Goal: Task Accomplishment & Management: Manage account settings

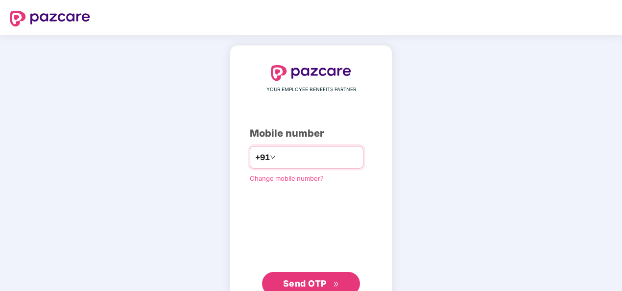
click at [319, 160] on input "number" at bounding box center [318, 157] width 80 height 16
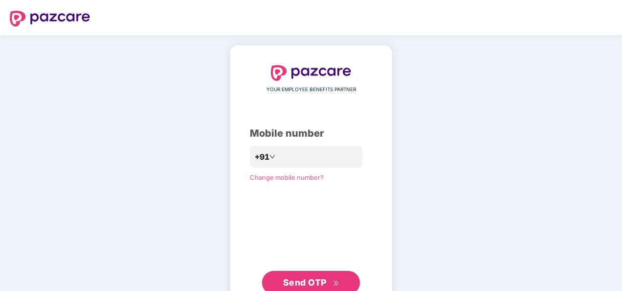
click at [304, 273] on button "Send OTP" at bounding box center [311, 282] width 98 height 23
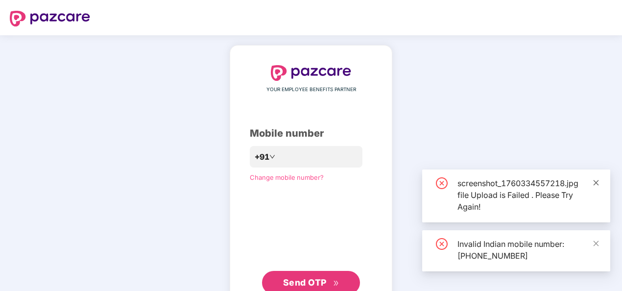
click at [596, 181] on icon "close" at bounding box center [595, 182] width 7 height 7
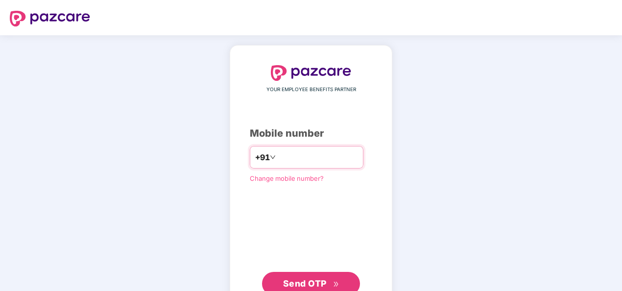
click at [278, 159] on input "**********" at bounding box center [318, 157] width 80 height 16
type input "**********"
click at [299, 285] on span "Send OTP" at bounding box center [305, 283] width 44 height 10
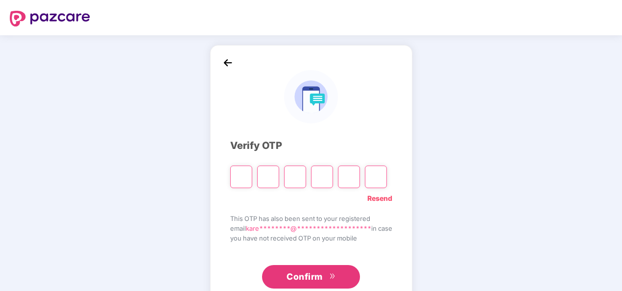
type input "*"
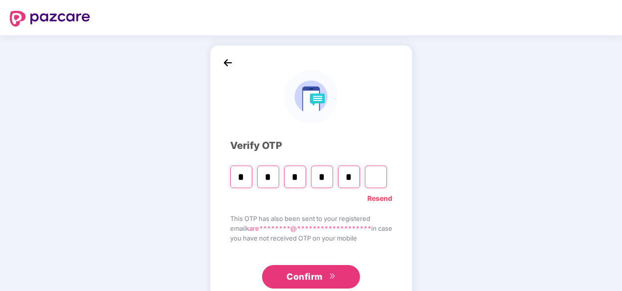
type input "*"
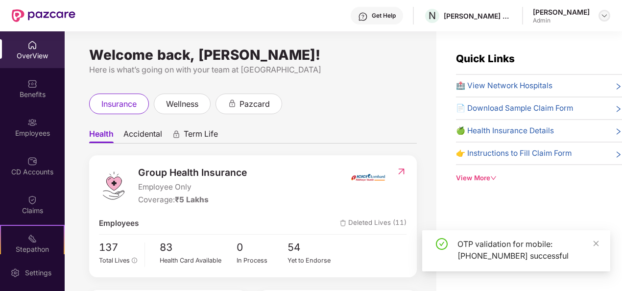
click at [598, 18] on div at bounding box center [604, 16] width 12 height 12
click at [338, 83] on div "Welcome back, [PERSON_NAME]! Here is what’s going on with your team at Pazcare …" at bounding box center [251, 166] width 372 height 271
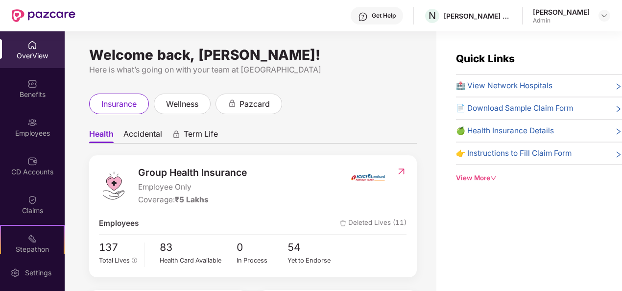
click at [610, 8] on header "Get Help N [PERSON_NAME] DIGITAL LLP [PERSON_NAME] Admin" at bounding box center [311, 15] width 622 height 31
click at [602, 16] on img at bounding box center [604, 16] width 8 height 8
click at [541, 88] on div "[PERSON_NAME]" at bounding box center [550, 84] width 57 height 9
click at [608, 18] on img at bounding box center [604, 16] width 8 height 8
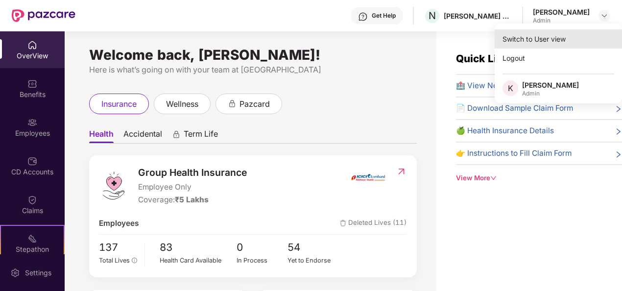
click at [555, 38] on div "Switch to User view" at bounding box center [557, 38] width 127 height 19
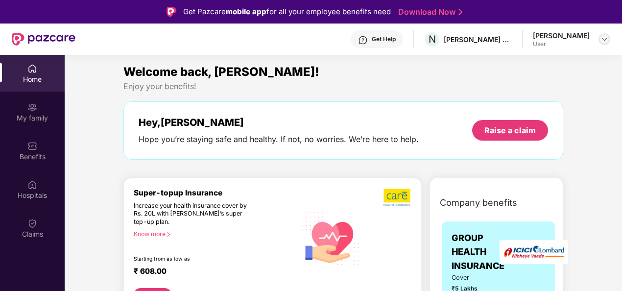
click at [602, 39] on img at bounding box center [604, 39] width 8 height 8
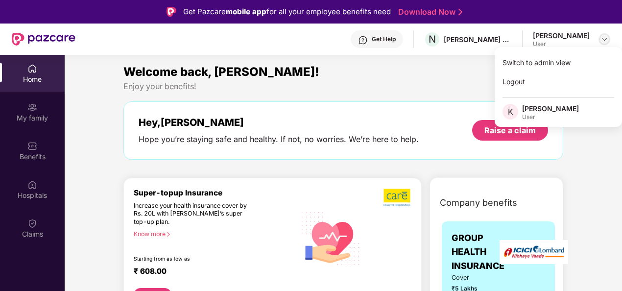
click at [602, 39] on img at bounding box center [604, 39] width 8 height 8
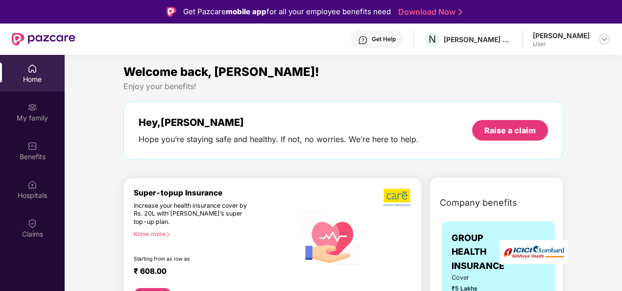
click at [604, 41] on img at bounding box center [604, 39] width 8 height 8
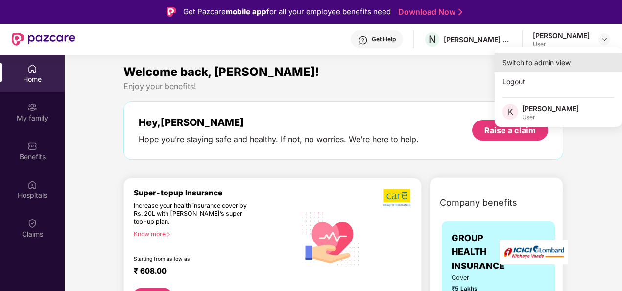
click at [571, 59] on div "Switch to admin view" at bounding box center [557, 62] width 127 height 19
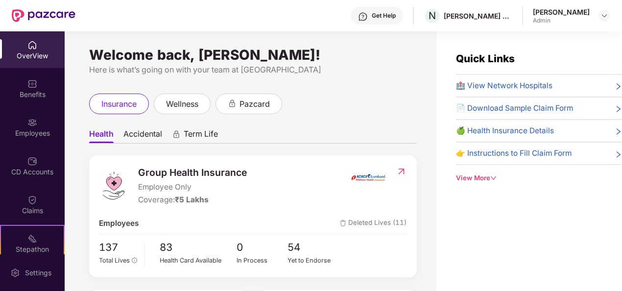
click at [492, 176] on icon "down" at bounding box center [493, 178] width 5 height 4
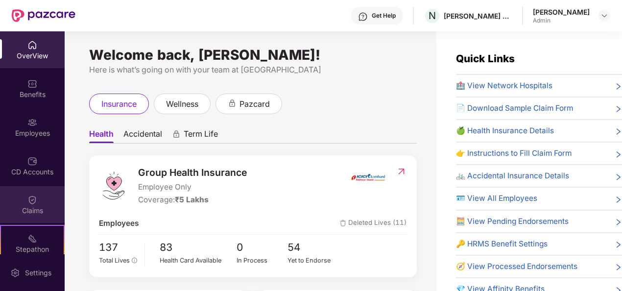
click at [42, 206] on div "Claims" at bounding box center [32, 211] width 65 height 10
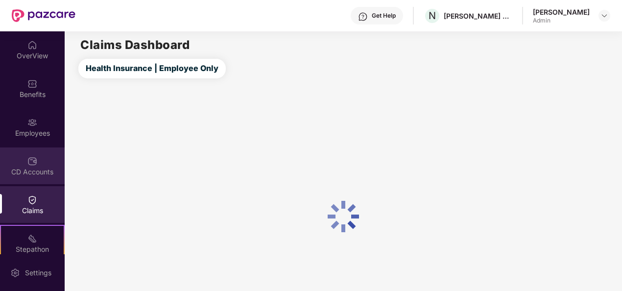
click at [36, 167] on div "CD Accounts" at bounding box center [32, 172] width 65 height 10
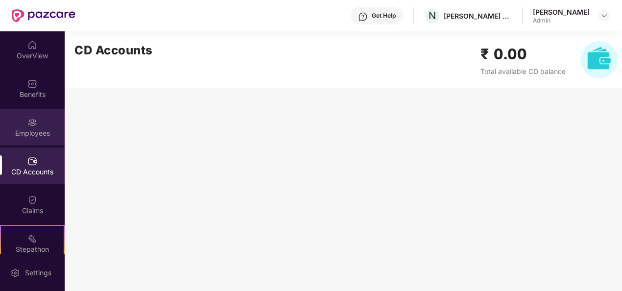
click at [34, 140] on div "Employees" at bounding box center [32, 127] width 65 height 37
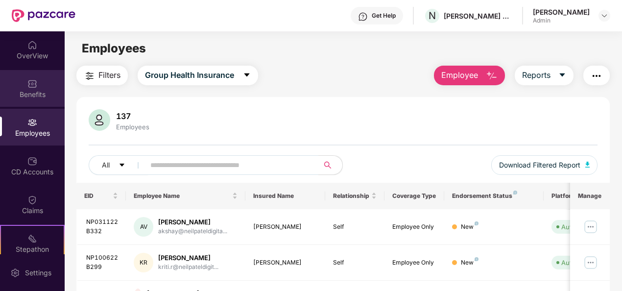
click at [34, 102] on div "Benefits" at bounding box center [32, 88] width 65 height 37
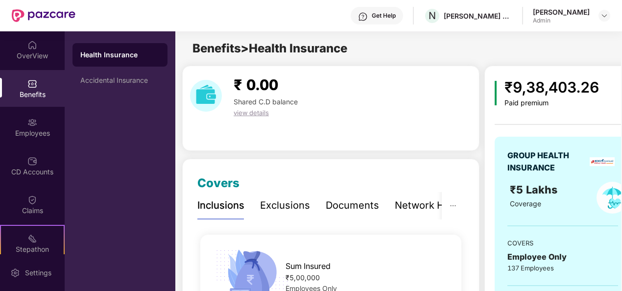
scroll to position [0, 20]
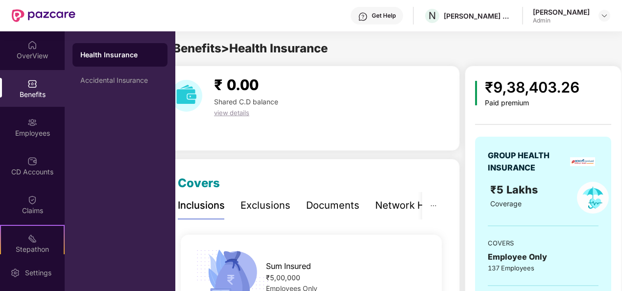
drag, startPoint x: 620, startPoint y: 46, endPoint x: 621, endPoint y: 28, distance: 17.7
click at [621, 28] on div "Get Help N [PERSON_NAME] DIGITAL LLP [PERSON_NAME] Admin OverView Benefits Empl…" at bounding box center [311, 145] width 622 height 291
click at [156, 119] on div "Health Insurance Accidental Insurance" at bounding box center [120, 160] width 111 height 259
click at [46, 62] on div "OverView" at bounding box center [32, 49] width 65 height 37
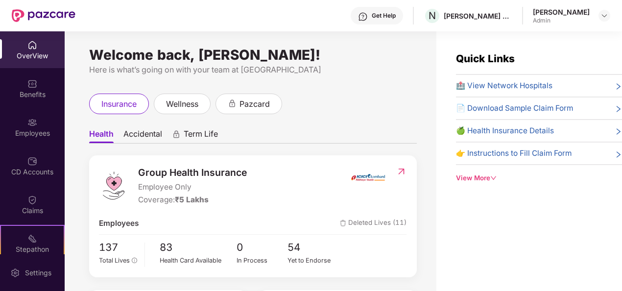
scroll to position [31, 0]
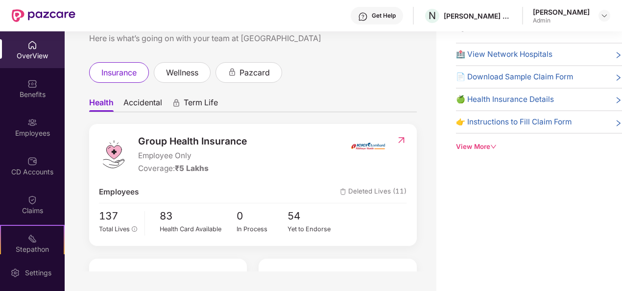
click at [395, 16] on div "Get Help" at bounding box center [384, 16] width 24 height 8
click at [256, 105] on ul "Health Accidental Term Life" at bounding box center [253, 103] width 328 height 20
click at [5, 131] on div "Employees" at bounding box center [32, 133] width 65 height 10
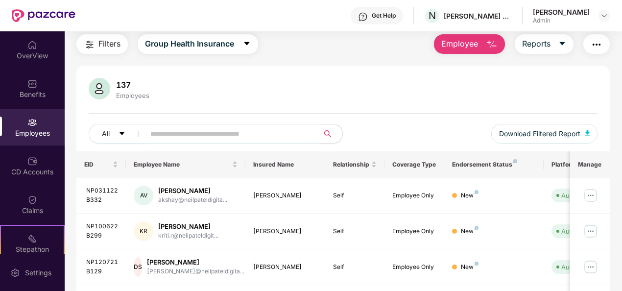
click at [193, 127] on input "text" at bounding box center [227, 133] width 155 height 15
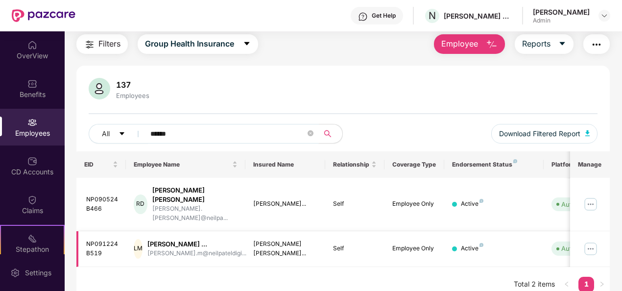
type input "******"
click at [591, 241] on img at bounding box center [591, 249] width 16 height 16
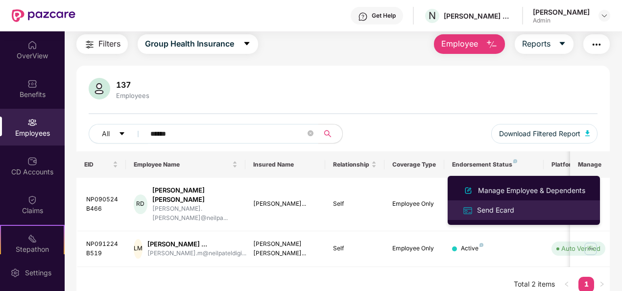
click at [506, 211] on div "Send Ecard" at bounding box center [495, 210] width 41 height 11
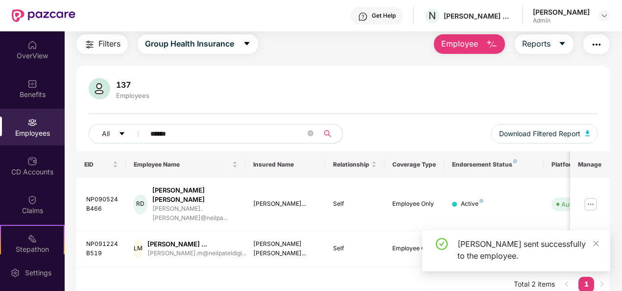
click at [384, 263] on div "EID Employee Name Insured Name Relationship Coverage Type Endorsement Status Pl…" at bounding box center [343, 226] width 534 height 151
click at [400, 262] on div "EID Employee Name Insured Name Relationship Coverage Type Endorsement Status Pl…" at bounding box center [343, 226] width 534 height 151
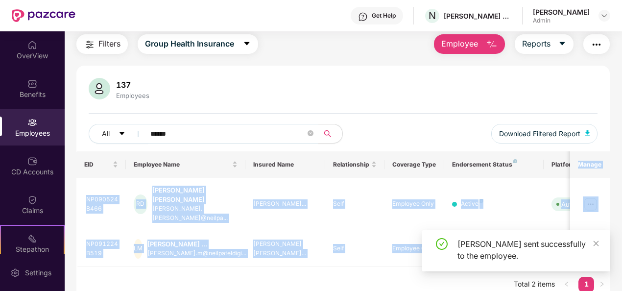
drag, startPoint x: 620, startPoint y: 158, endPoint x: 622, endPoint y: 227, distance: 69.6
click at [621, 227] on html "Get Help N [PERSON_NAME] DIGITAL LLP [PERSON_NAME] Admin OverView Benefits Empl…" at bounding box center [311, 145] width 622 height 291
drag, startPoint x: 622, startPoint y: 227, endPoint x: 534, endPoint y: 219, distance: 88.5
click at [534, 231] on td "Active" at bounding box center [493, 249] width 99 height 36
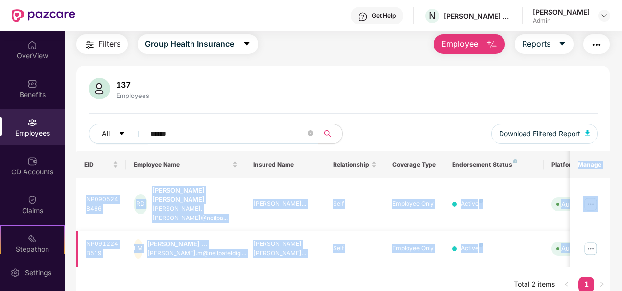
click at [543, 250] on td "Auto Verified" at bounding box center [578, 249] width 70 height 36
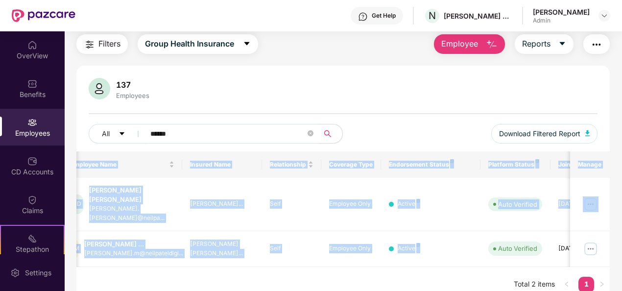
scroll to position [0, 102]
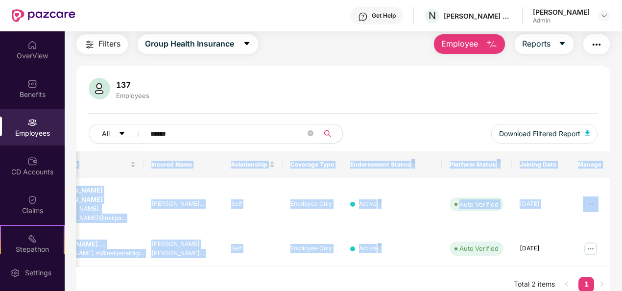
drag, startPoint x: 543, startPoint y: 231, endPoint x: 624, endPoint y: 224, distance: 81.6
click at [621, 224] on html "Get Help N [PERSON_NAME] DIGITAL LLP [PERSON_NAME] Admin OverView Benefits Empl…" at bounding box center [311, 145] width 622 height 291
click at [498, 257] on div "EID Employee Name Insured Name Relationship Coverage Type Endorsement Status Pl…" at bounding box center [343, 226] width 534 height 151
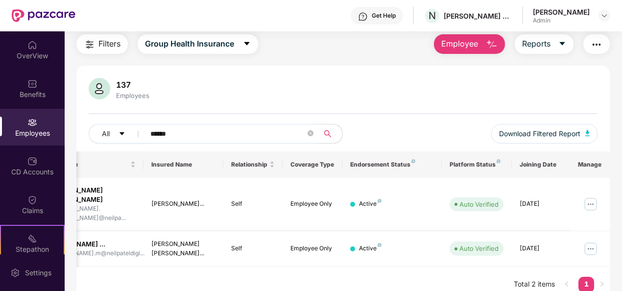
click at [591, 241] on img at bounding box center [591, 249] width 16 height 16
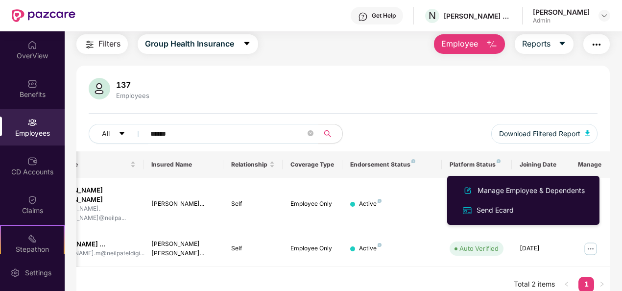
click at [468, 258] on div "EID Employee Name Insured Name Relationship Coverage Type Endorsement Status Pl…" at bounding box center [343, 226] width 534 height 151
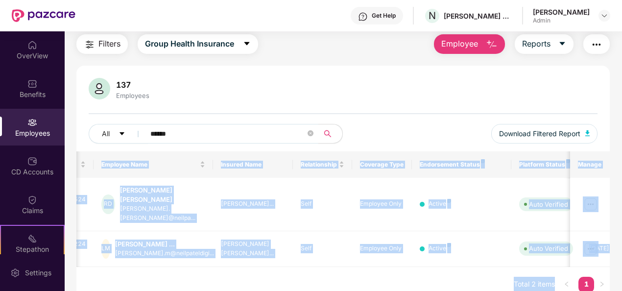
scroll to position [0, 0]
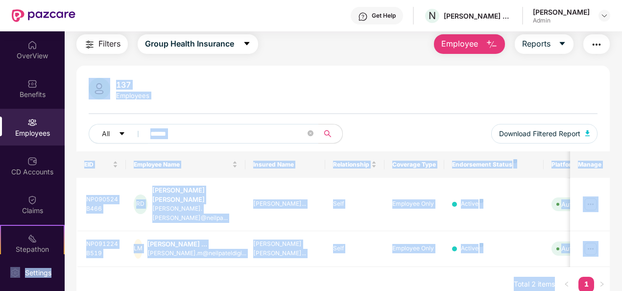
drag, startPoint x: 485, startPoint y: 228, endPoint x: -2, endPoint y: 223, distance: 486.7
click at [0, 223] on html "Get Help N [PERSON_NAME] DIGITAL LLP [PERSON_NAME] Admin OverView Benefits Empl…" at bounding box center [311, 145] width 622 height 291
click at [117, 250] on td "NP091224B519" at bounding box center [101, 249] width 50 height 36
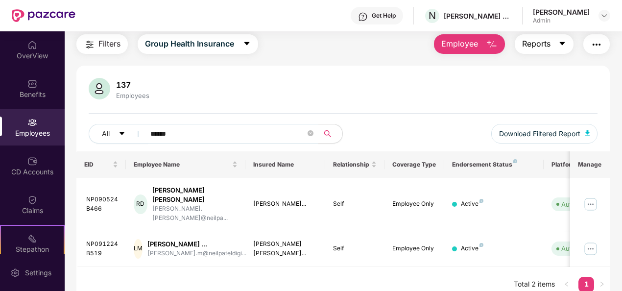
click at [548, 49] on span "Reports" at bounding box center [536, 44] width 28 height 12
click at [601, 49] on img "button" at bounding box center [596, 45] width 12 height 12
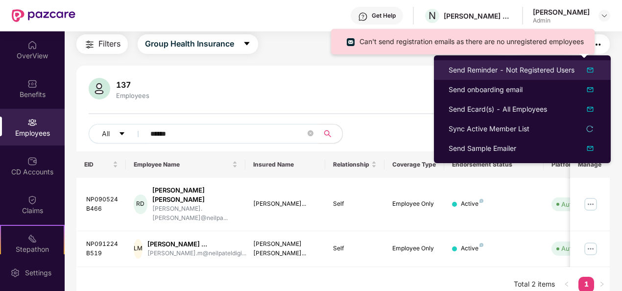
click at [589, 71] on img at bounding box center [590, 70] width 12 height 12
click at [527, 74] on div "Send Reminder - Not Registered Users" at bounding box center [511, 70] width 126 height 11
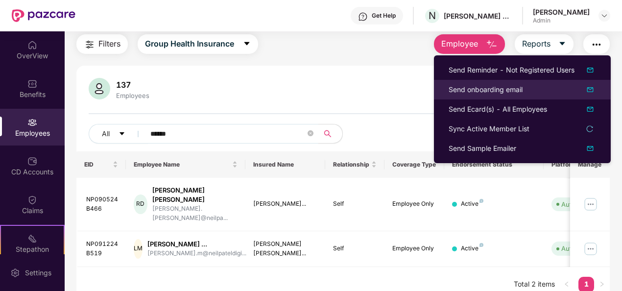
click at [514, 96] on li "Send onboarding email" at bounding box center [522, 90] width 177 height 20
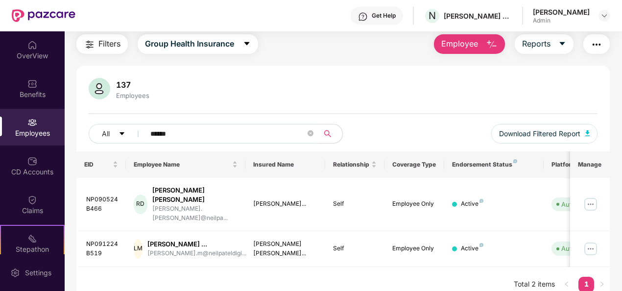
click at [595, 46] on img "button" at bounding box center [596, 45] width 12 height 12
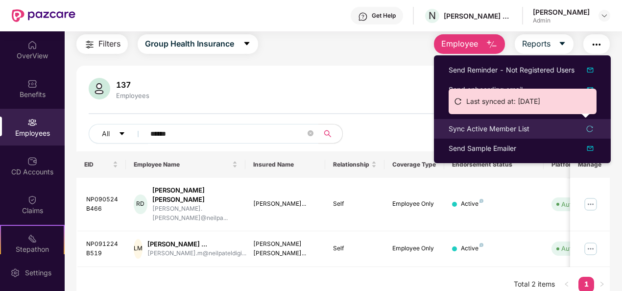
click at [590, 132] on icon "reload" at bounding box center [589, 128] width 7 height 7
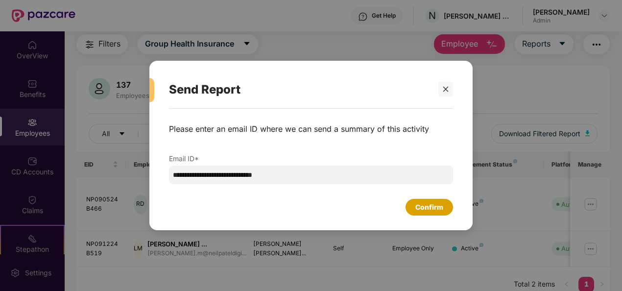
click at [431, 204] on div "Confirm" at bounding box center [429, 207] width 28 height 11
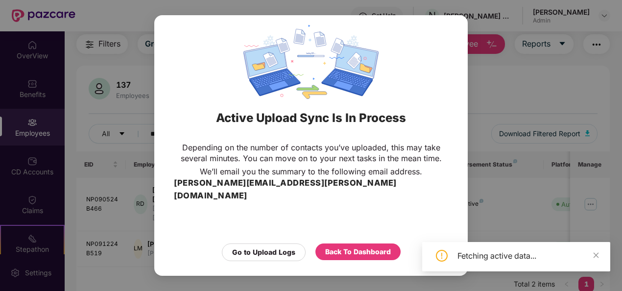
click at [431, 204] on div "Active Upload Sync Is In Process Depending on the number of contacts you’ve upl…" at bounding box center [311, 145] width 622 height 291
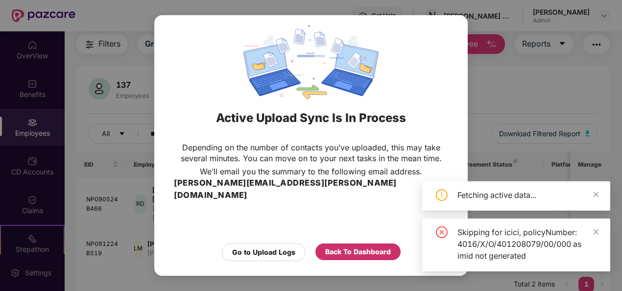
click at [349, 246] on div "Back To Dashboard" at bounding box center [358, 251] width 66 height 11
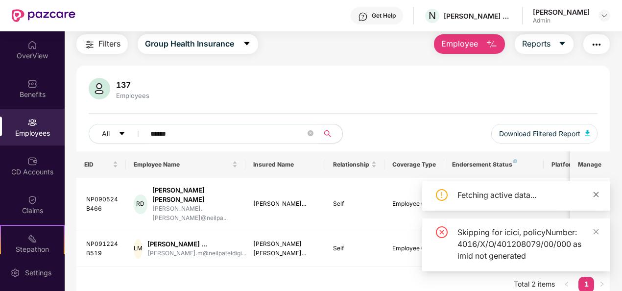
click at [595, 193] on icon "close" at bounding box center [595, 193] width 5 height 5
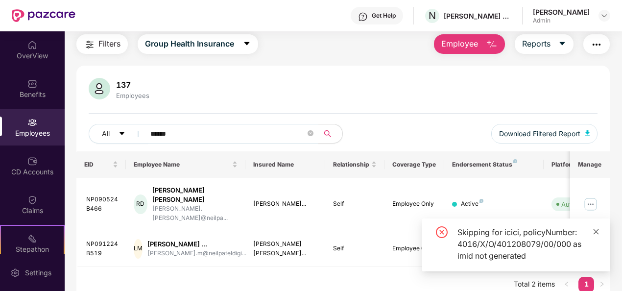
click at [595, 229] on icon "close" at bounding box center [595, 231] width 7 height 7
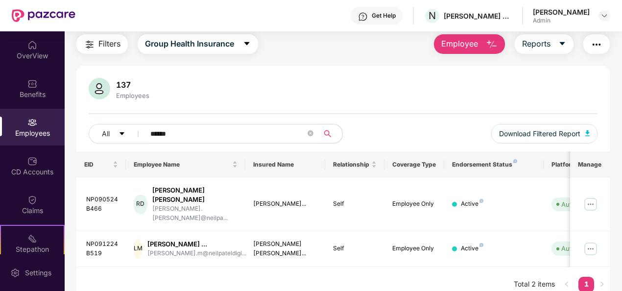
click at [595, 35] on button "button" at bounding box center [596, 44] width 26 height 20
click at [304, 71] on div "137 Employees All ****** Download Filtered Report EID Employee Name Insured Nam…" at bounding box center [343, 184] width 534 height 236
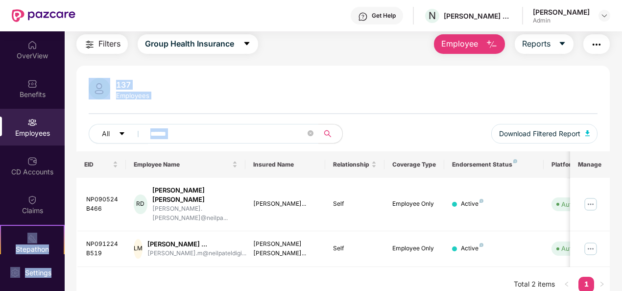
drag, startPoint x: 65, startPoint y: 181, endPoint x: 62, endPoint y: 206, distance: 25.1
click at [62, 206] on div "OverView Benefits Employees CD Accounts Claims Stepathon New Challenge Endorsem…" at bounding box center [311, 160] width 622 height 259
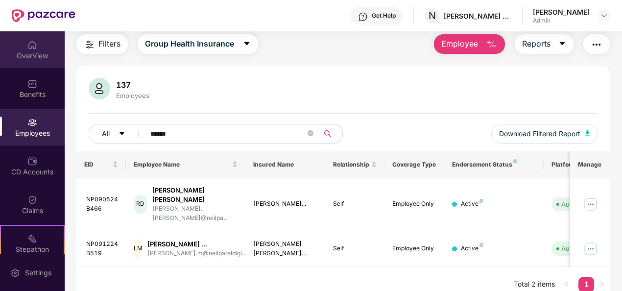
click at [43, 60] on div "OverView" at bounding box center [32, 56] width 65 height 10
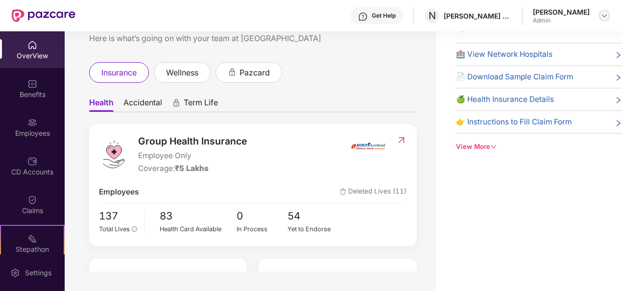
click at [604, 13] on img at bounding box center [604, 16] width 8 height 8
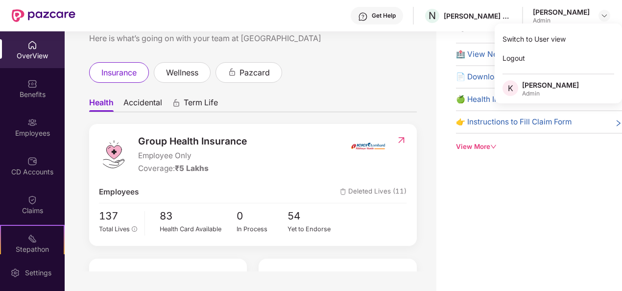
click at [394, 85] on div "Health Accidental Term Life Group Health Insurance Employee Only Coverage: ₹5 L…" at bounding box center [253, 212] width 328 height 258
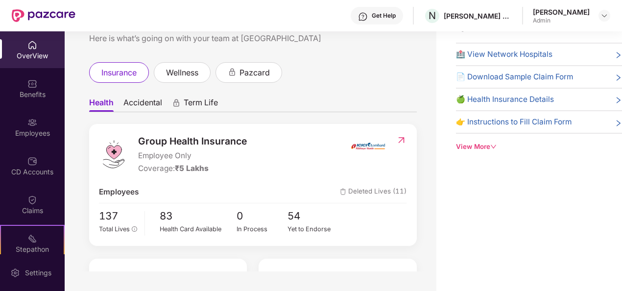
click at [488, 143] on div "View More" at bounding box center [539, 146] width 166 height 10
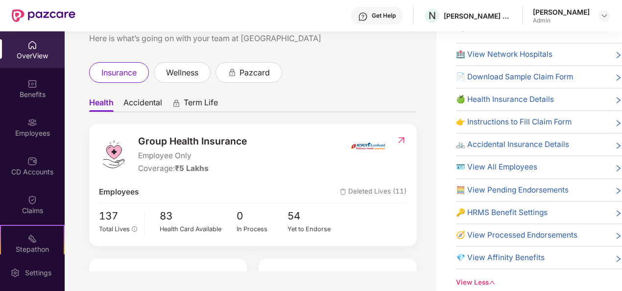
click at [597, 19] on div "[PERSON_NAME] Admin" at bounding box center [571, 15] width 77 height 17
click at [399, 66] on div "insurance wellness pazcard" at bounding box center [253, 72] width 328 height 21
